Goal: Information Seeking & Learning: Learn about a topic

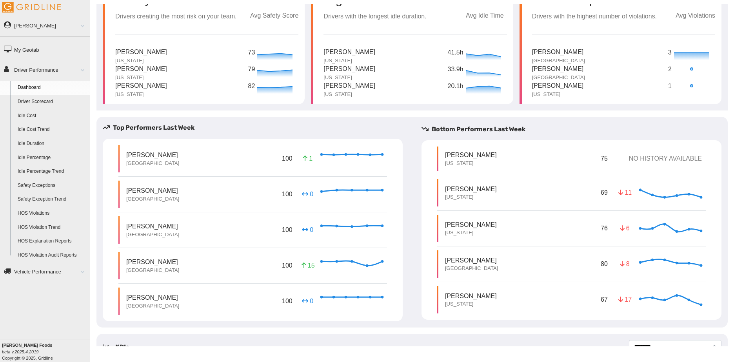
scroll to position [66, 0]
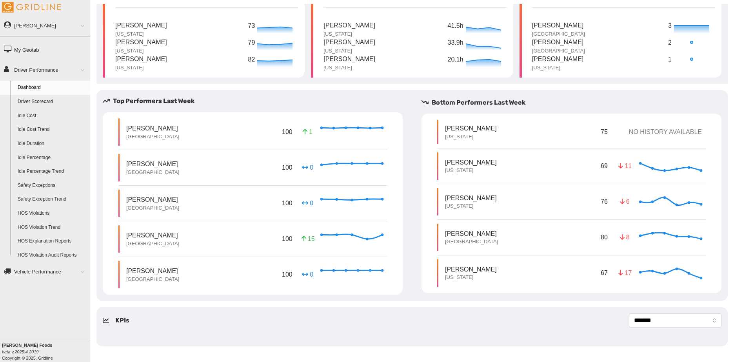
click at [546, 117] on div "Robert Karst New Jersey 75 NO HISTORY AVAILABLE Andres Espinoza New Jersey 69 1…" at bounding box center [572, 203] width 300 height 179
click at [539, 127] on div "Robert Karst New Jersey 75 NO HISTORY AVAILABLE" at bounding box center [571, 132] width 269 height 24
click at [646, 136] on p "NO HISTORY AVAILABLE" at bounding box center [663, 131] width 77 height 9
click at [445, 132] on p "[PERSON_NAME]" at bounding box center [471, 128] width 52 height 9
click at [458, 169] on p "[US_STATE]" at bounding box center [471, 170] width 52 height 7
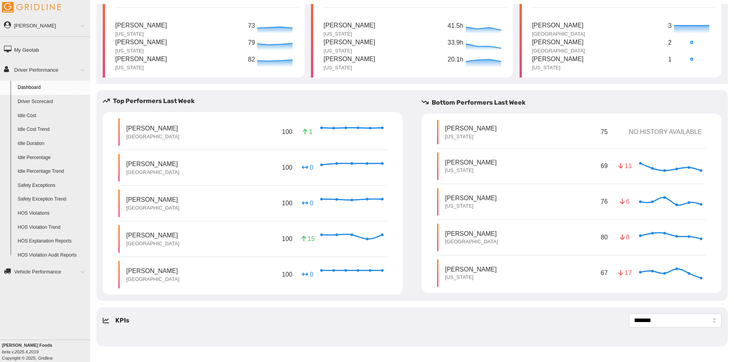
click at [42, 98] on link "Driver Scorecard" at bounding box center [52, 102] width 76 height 14
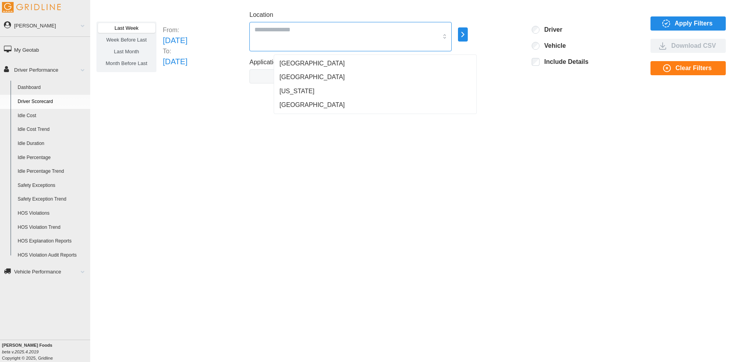
click at [441, 35] on div at bounding box center [350, 36] width 202 height 29
click at [367, 87] on div "[US_STATE]" at bounding box center [376, 91] width 200 height 14
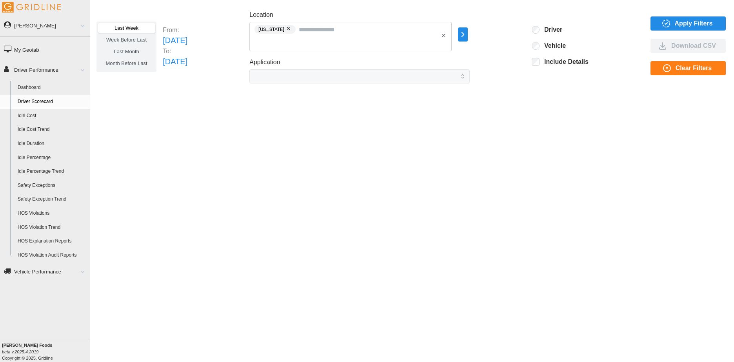
click at [540, 139] on div "Last Week Week Before Last Last Month Month Before Last From: [DATE] To: [DATE]…" at bounding box center [412, 175] width 644 height 343
click at [672, 18] on span "Apply Filters" at bounding box center [687, 23] width 63 height 13
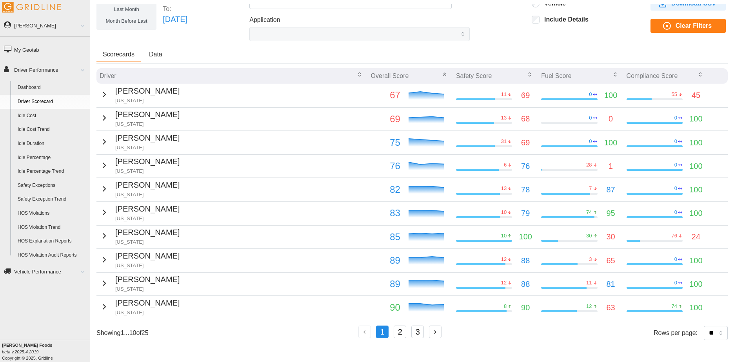
scroll to position [48, 0]
click at [139, 97] on p "[US_STATE]" at bounding box center [147, 100] width 64 height 7
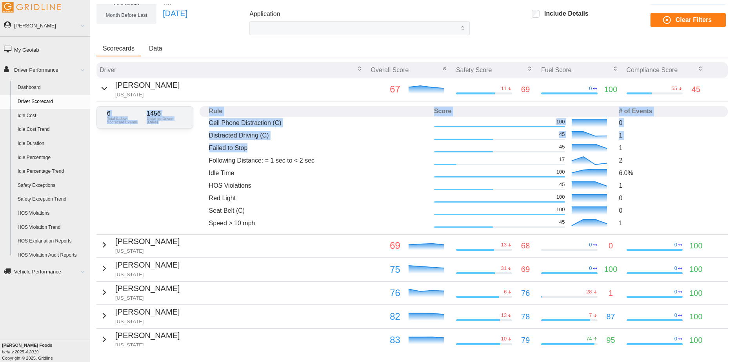
drag, startPoint x: 247, startPoint y: 148, endPoint x: 188, endPoint y: 147, distance: 59.6
click at [188, 147] on div "6 Total Safety Scorecard Events 1456 Distance Driven (Miles) Rule Score # of Ev…" at bounding box center [411, 168] width 631 height 133
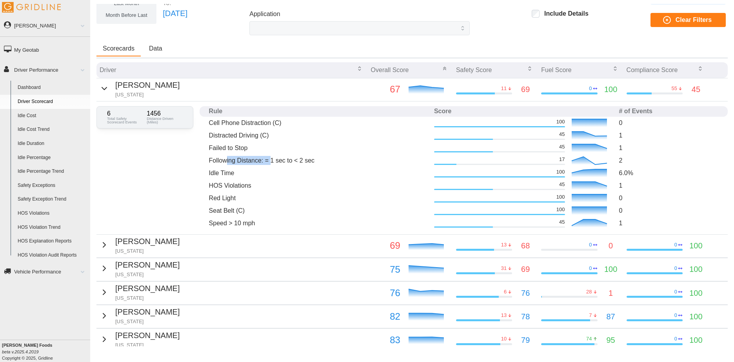
drag, startPoint x: 270, startPoint y: 162, endPoint x: 227, endPoint y: 159, distance: 43.2
click at [227, 159] on p "Following Distance: = 1 sec to < 2 sec" at bounding box center [318, 160] width 219 height 9
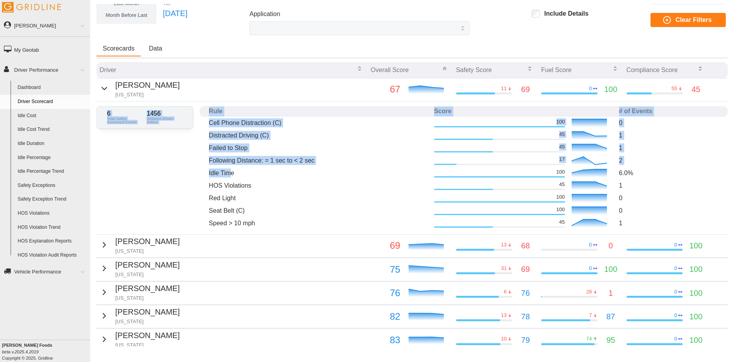
drag, startPoint x: 227, startPoint y: 159, endPoint x: 189, endPoint y: 178, distance: 41.6
click at [189, 178] on div "6 Total Safety Scorecard Events 1456 Distance Driven (Miles) Rule Score # of Ev…" at bounding box center [411, 168] width 631 height 133
drag, startPoint x: 189, startPoint y: 178, endPoint x: 196, endPoint y: 186, distance: 10.3
click at [196, 186] on div "6 Total Safety Scorecard Events 1456 Distance Driven (Miles) Rule Score # of Ev…" at bounding box center [411, 168] width 631 height 133
drag, startPoint x: 196, startPoint y: 186, endPoint x: 196, endPoint y: 198, distance: 12.2
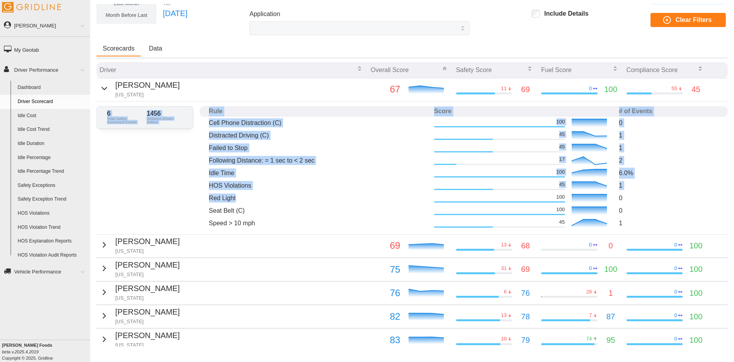
click at [196, 198] on div "6 Total Safety Scorecard Events 1456 Distance Driven (Miles) Rule Score # of Ev…" at bounding box center [411, 168] width 631 height 133
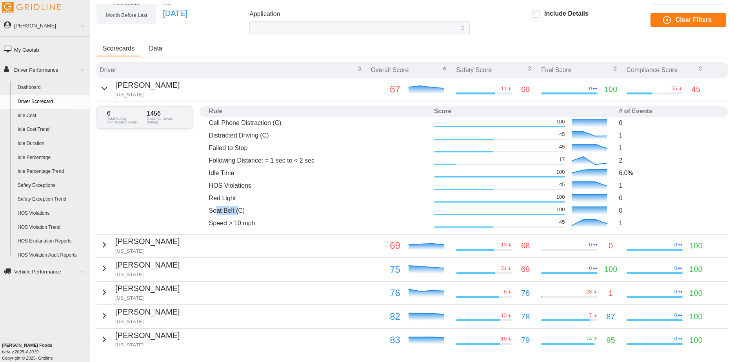
drag, startPoint x: 196, startPoint y: 198, endPoint x: 215, endPoint y: 211, distance: 22.7
click at [215, 211] on p "Seat Belt (C)" at bounding box center [318, 210] width 219 height 9
drag, startPoint x: 215, startPoint y: 211, endPoint x: 220, endPoint y: 224, distance: 14.1
click at [220, 224] on p "Speed > 10 mph" at bounding box center [318, 223] width 219 height 9
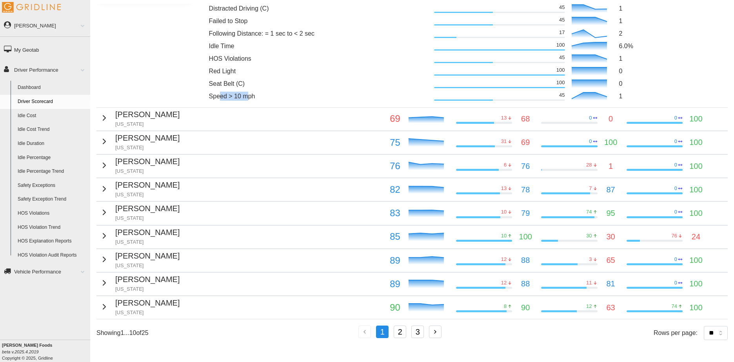
scroll to position [181, 0]
click at [398, 329] on button "2" at bounding box center [400, 332] width 13 height 13
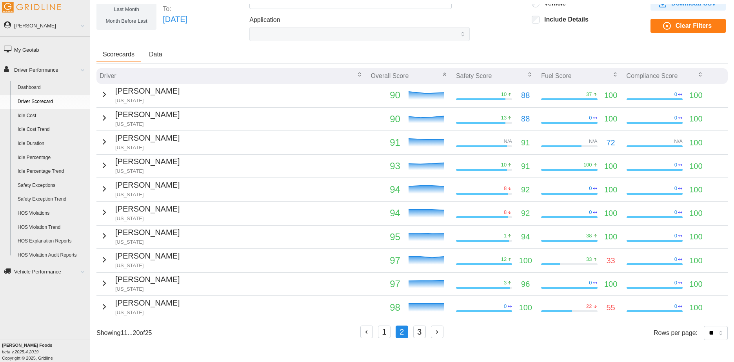
scroll to position [48, 0]
click at [530, 310] on td "0 100" at bounding box center [495, 308] width 85 height 23
click at [104, 302] on icon "button" at bounding box center [104, 306] width 9 height 9
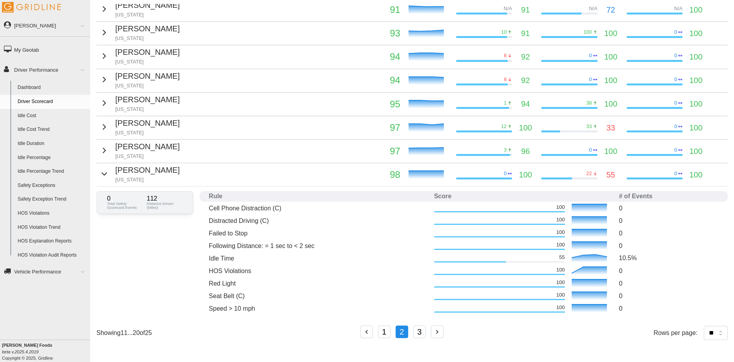
scroll to position [175, 0]
click at [419, 333] on button "3" at bounding box center [419, 332] width 13 height 13
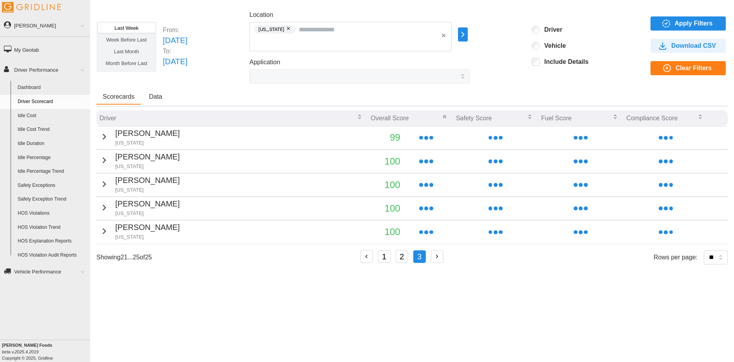
scroll to position [0, 0]
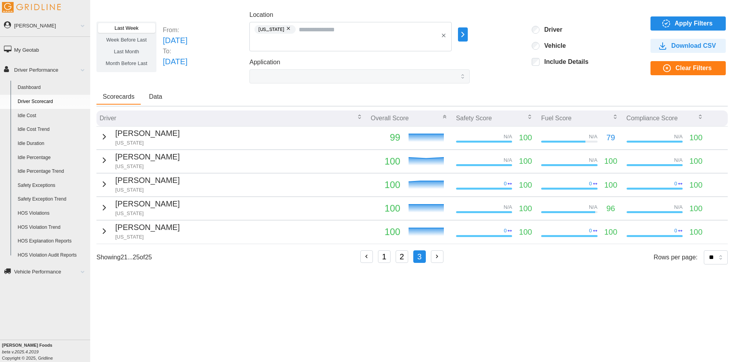
click at [511, 88] on div "Last Week Week Before Last Last Month Month Before Last From: [DATE] To: [DATE]…" at bounding box center [412, 175] width 644 height 343
